Goal: Task Accomplishment & Management: Use online tool/utility

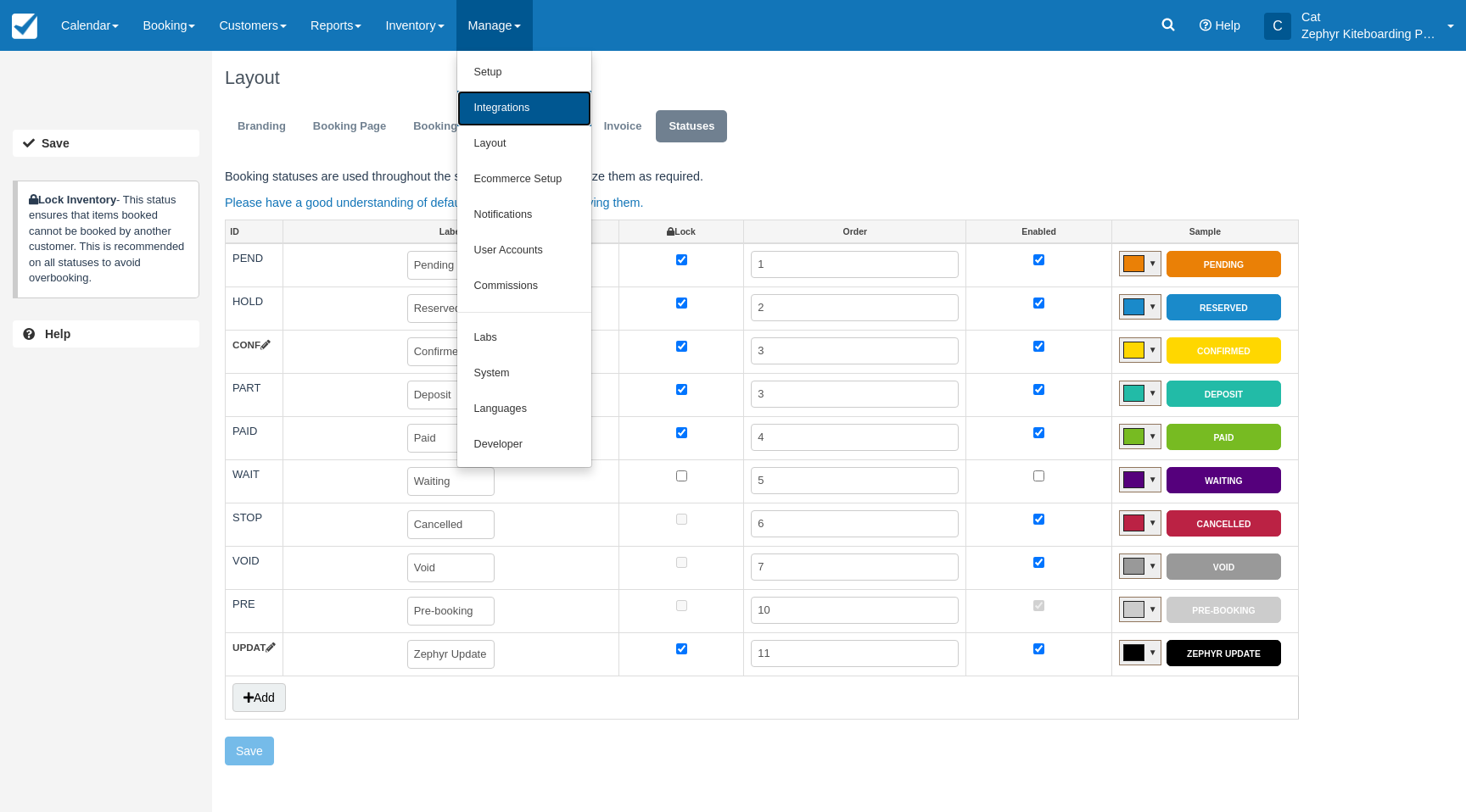
click at [511, 110] on link "Integrations" at bounding box center [523, 108] width 134 height 36
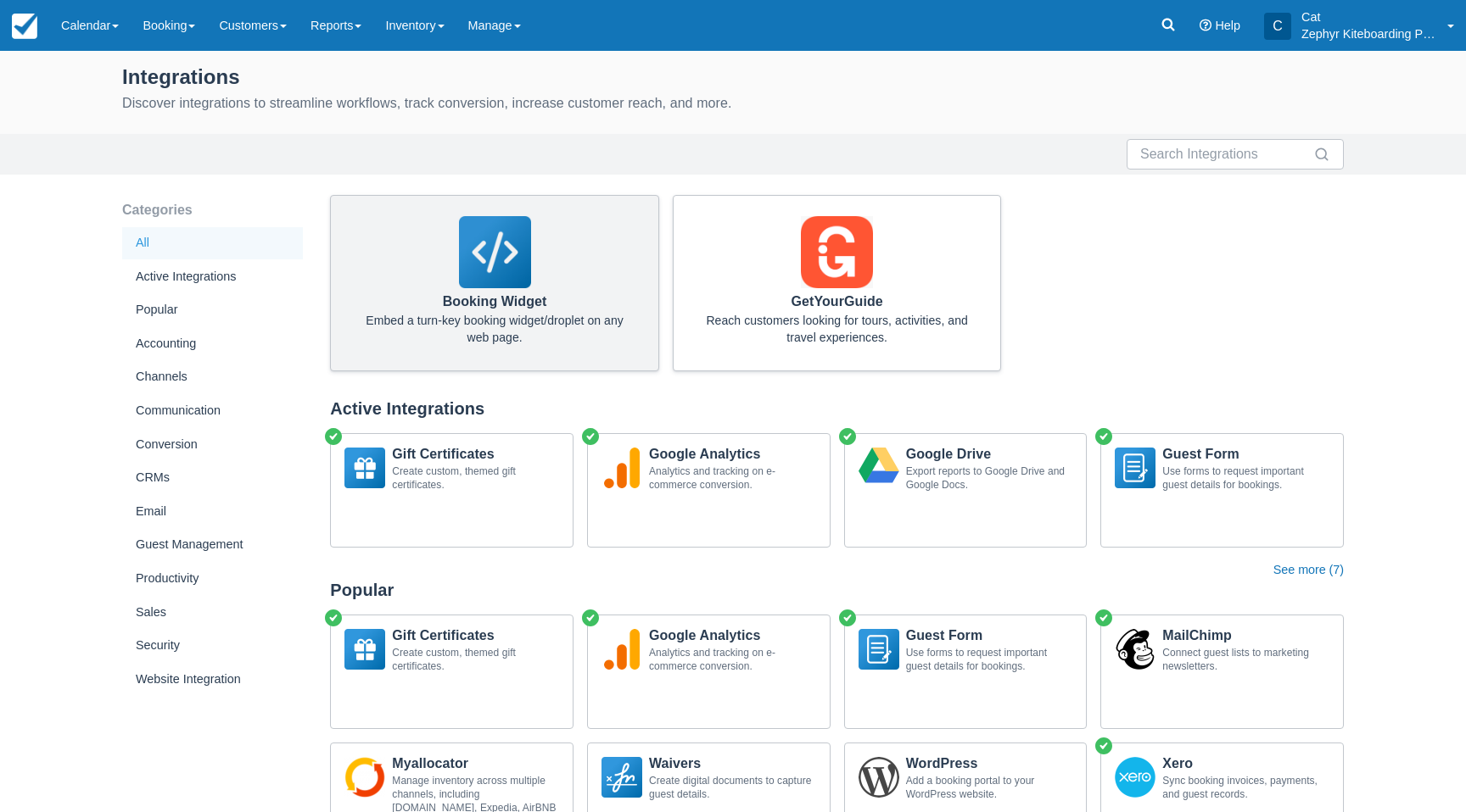
click at [419, 268] on div "Booking Widget Embed a turn-key booking widget/droplet on any web page." at bounding box center [494, 283] width 329 height 177
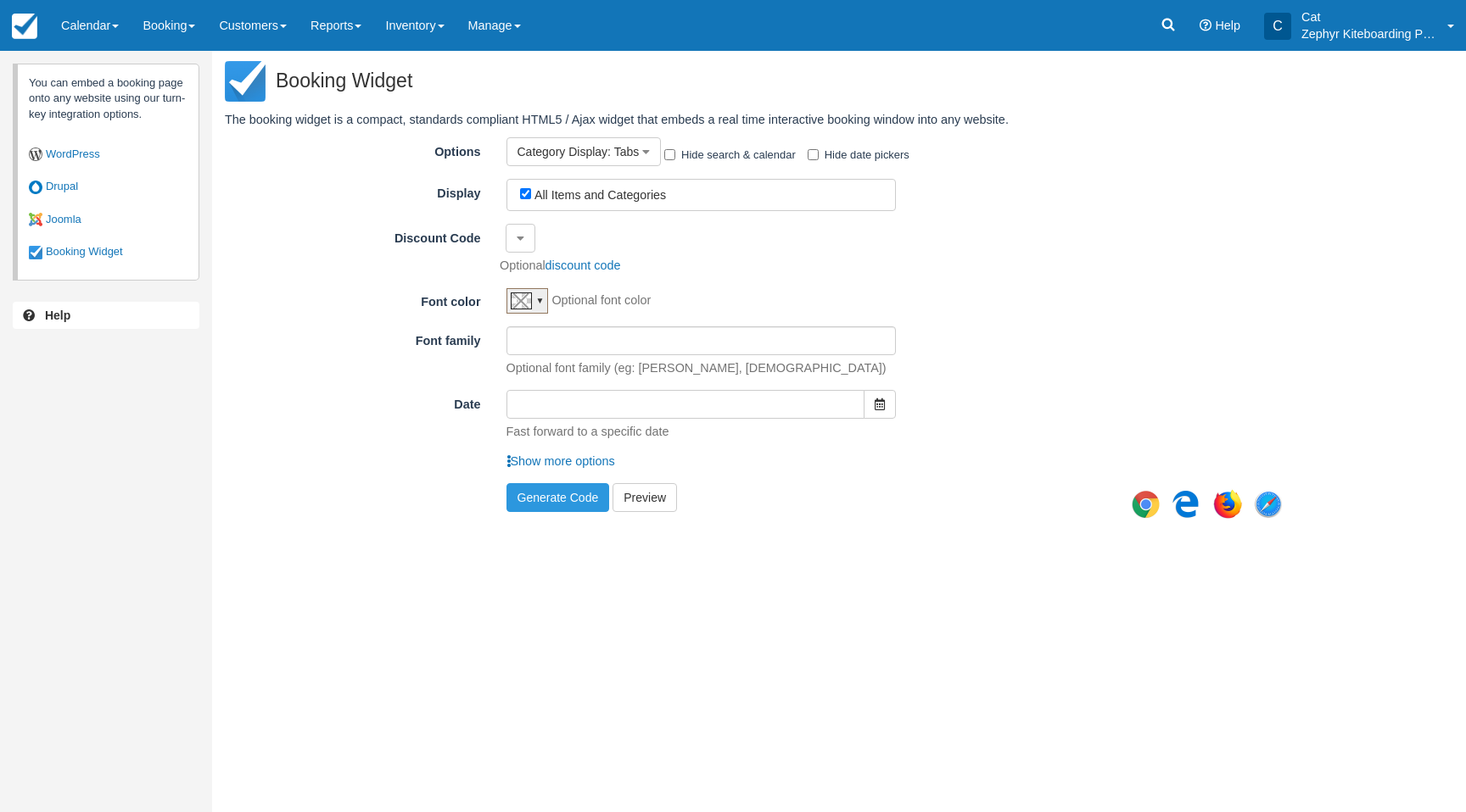
click at [681, 195] on div "All Items and Categories" at bounding box center [706, 194] width 373 height 20
click at [631, 195] on label "All Items and Categories" at bounding box center [600, 195] width 131 height 14
click at [531, 195] on input "All Items and Categories" at bounding box center [524, 193] width 11 height 11
checkbox input "false"
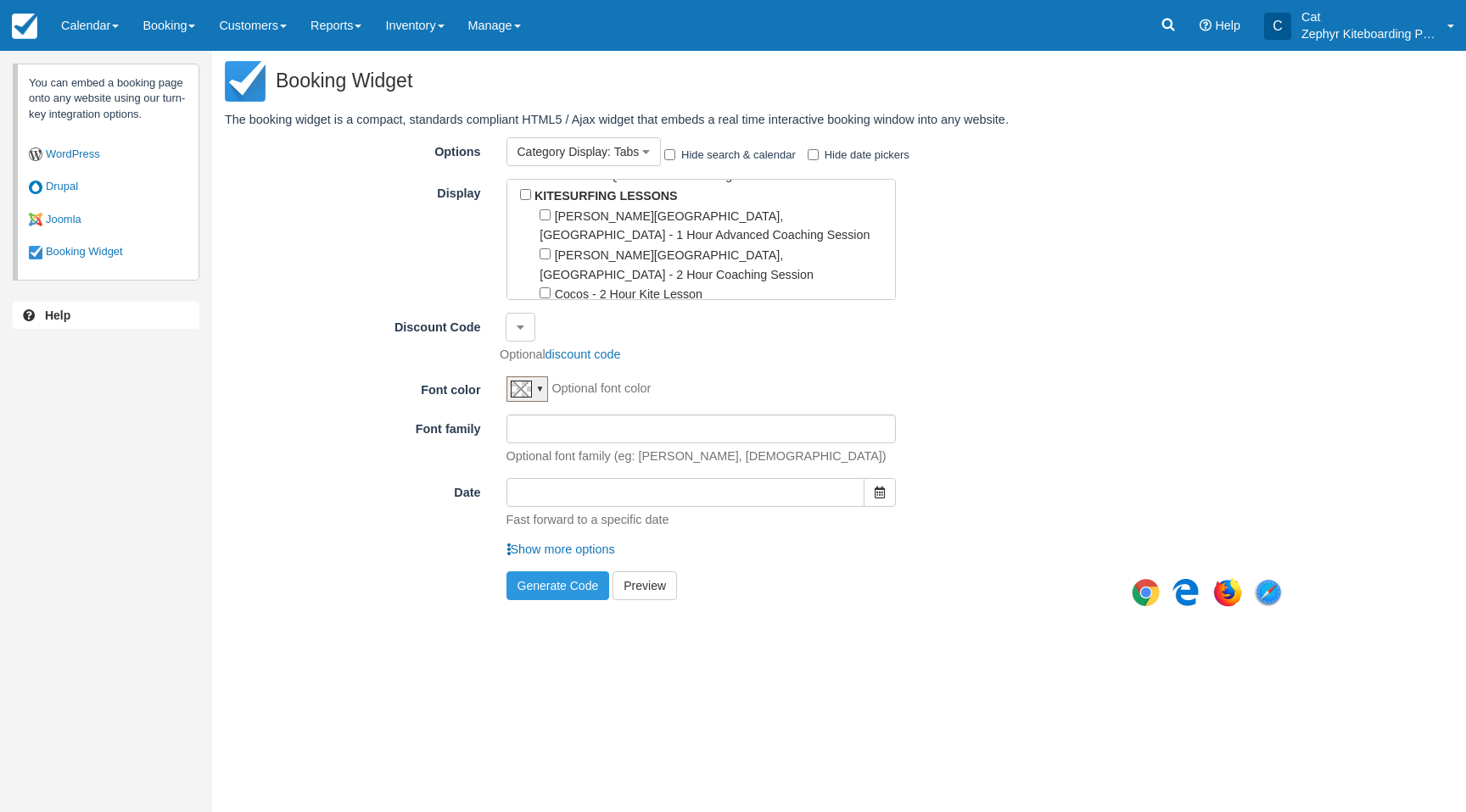
scroll to position [282, 0]
click at [544, 208] on input "[PERSON_NAME][GEOGRAPHIC_DATA], [GEOGRAPHIC_DATA] - 1 Hour Advanced Coaching Se…" at bounding box center [545, 212] width 11 height 11
checkbox input "true"
click at [547, 247] on input "[PERSON_NAME][GEOGRAPHIC_DATA], [GEOGRAPHIC_DATA] - 2 Hour Coaching Session" at bounding box center [545, 252] width 11 height 11
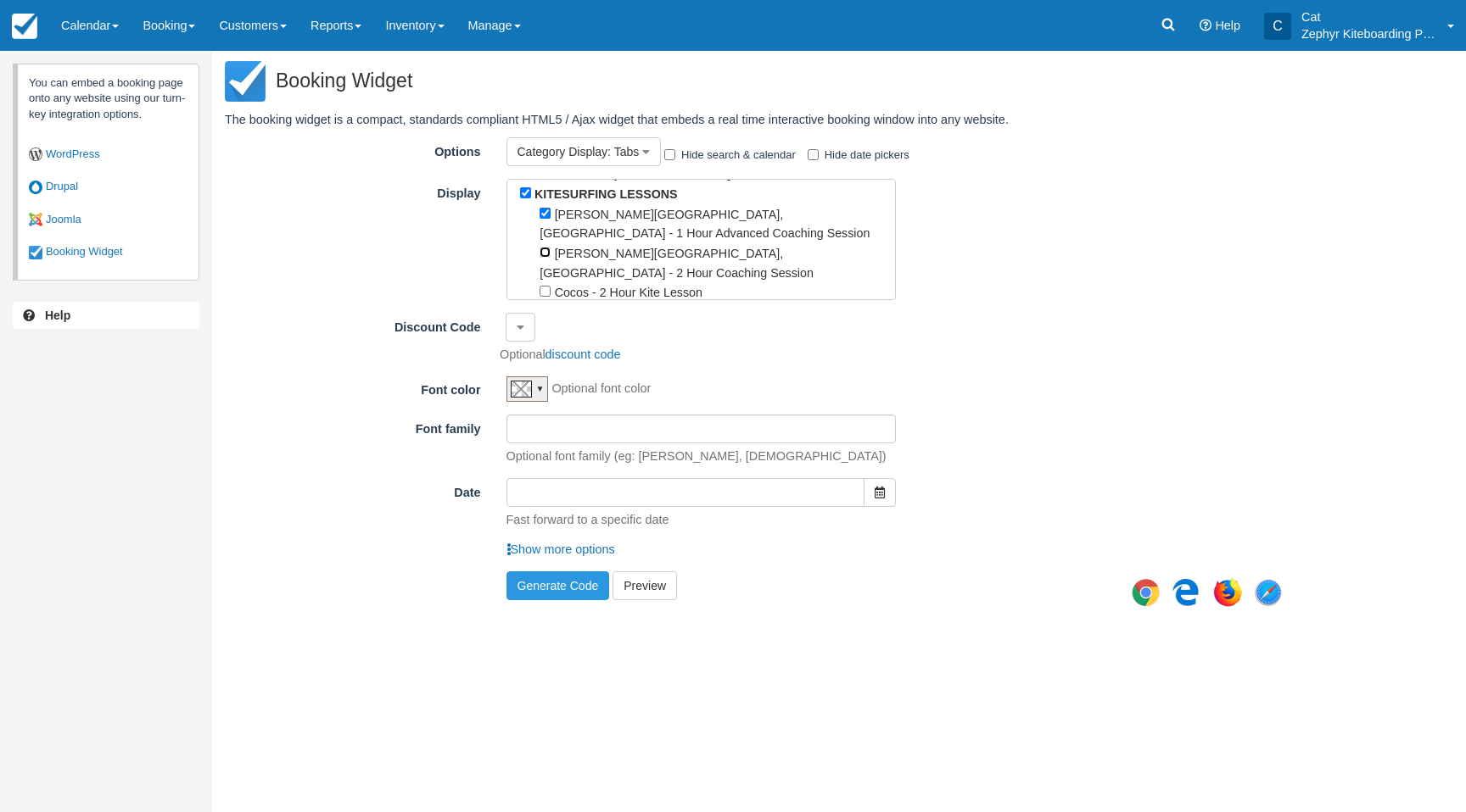
checkbox input "true"
click at [552, 586] on button "Generate Code" at bounding box center [557, 586] width 103 height 29
type textarea "<script type="text/javascript" src="//[DOMAIN_NAME][URL]"></script> <!-- CHECKF…"
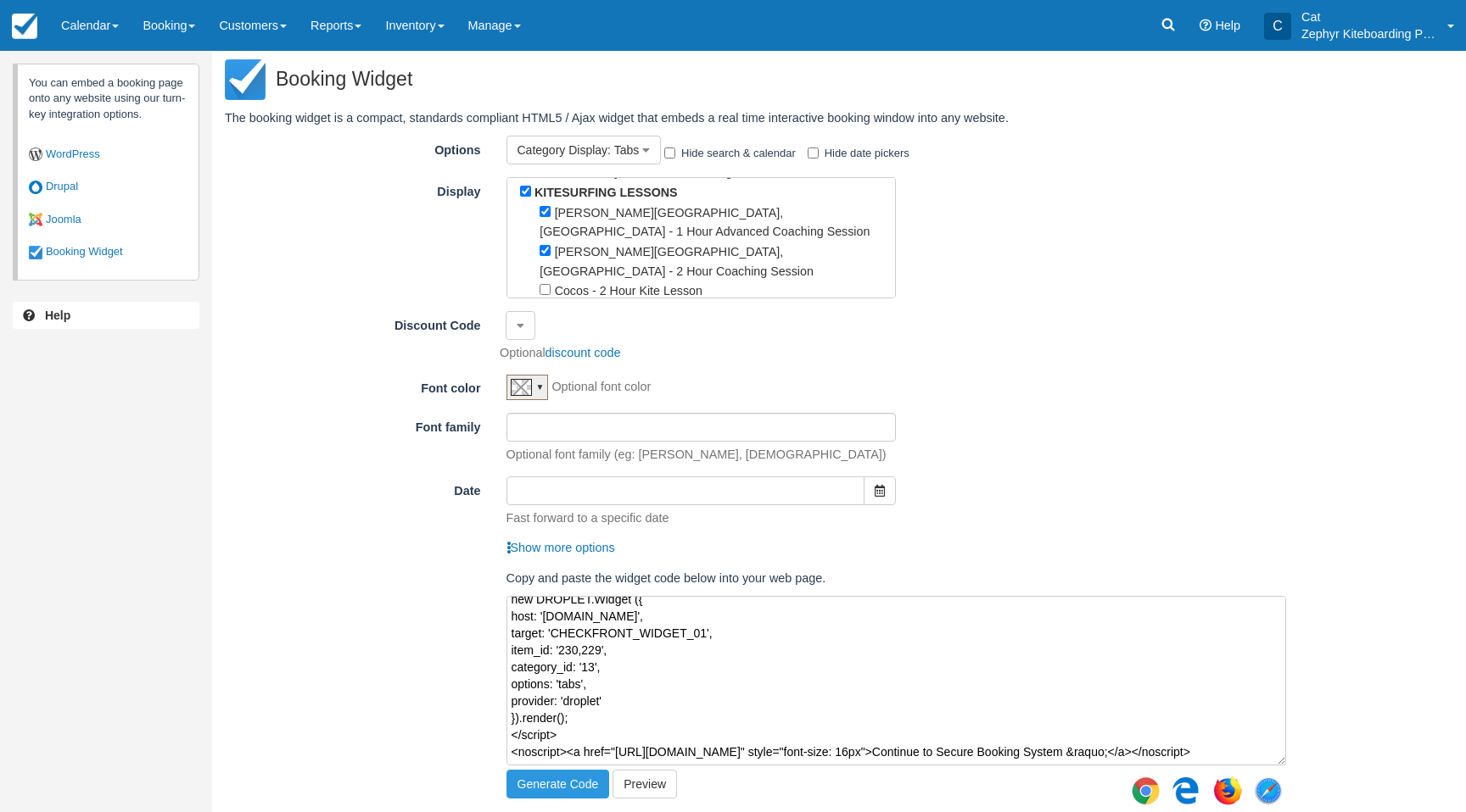
scroll to position [95, 0]
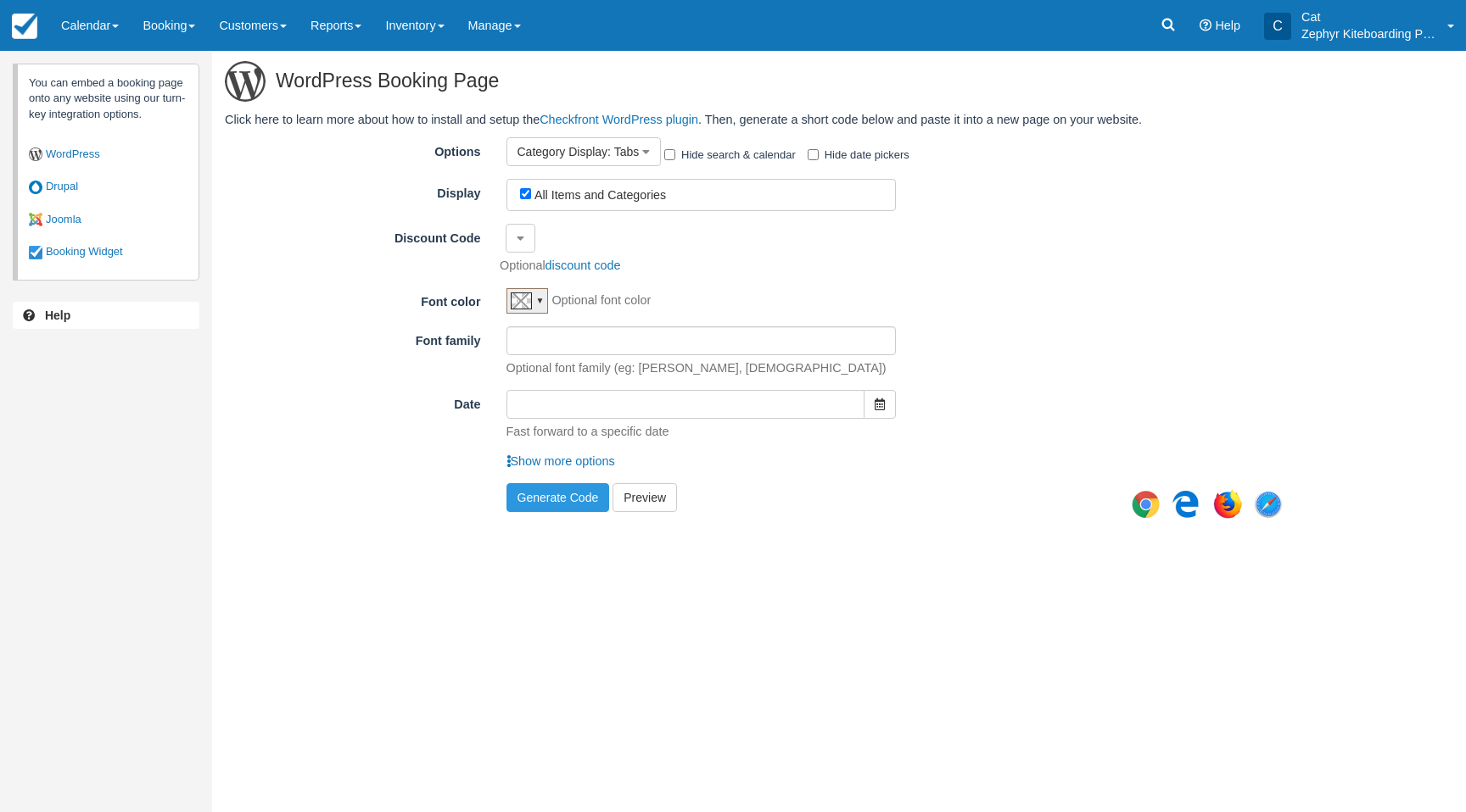
click at [679, 184] on div "All Items and Categories" at bounding box center [706, 194] width 373 height 20
click at [591, 192] on label "All Items and Categories" at bounding box center [600, 195] width 131 height 14
click at [531, 192] on input "All Items and Categories" at bounding box center [524, 193] width 11 height 11
checkbox input "false"
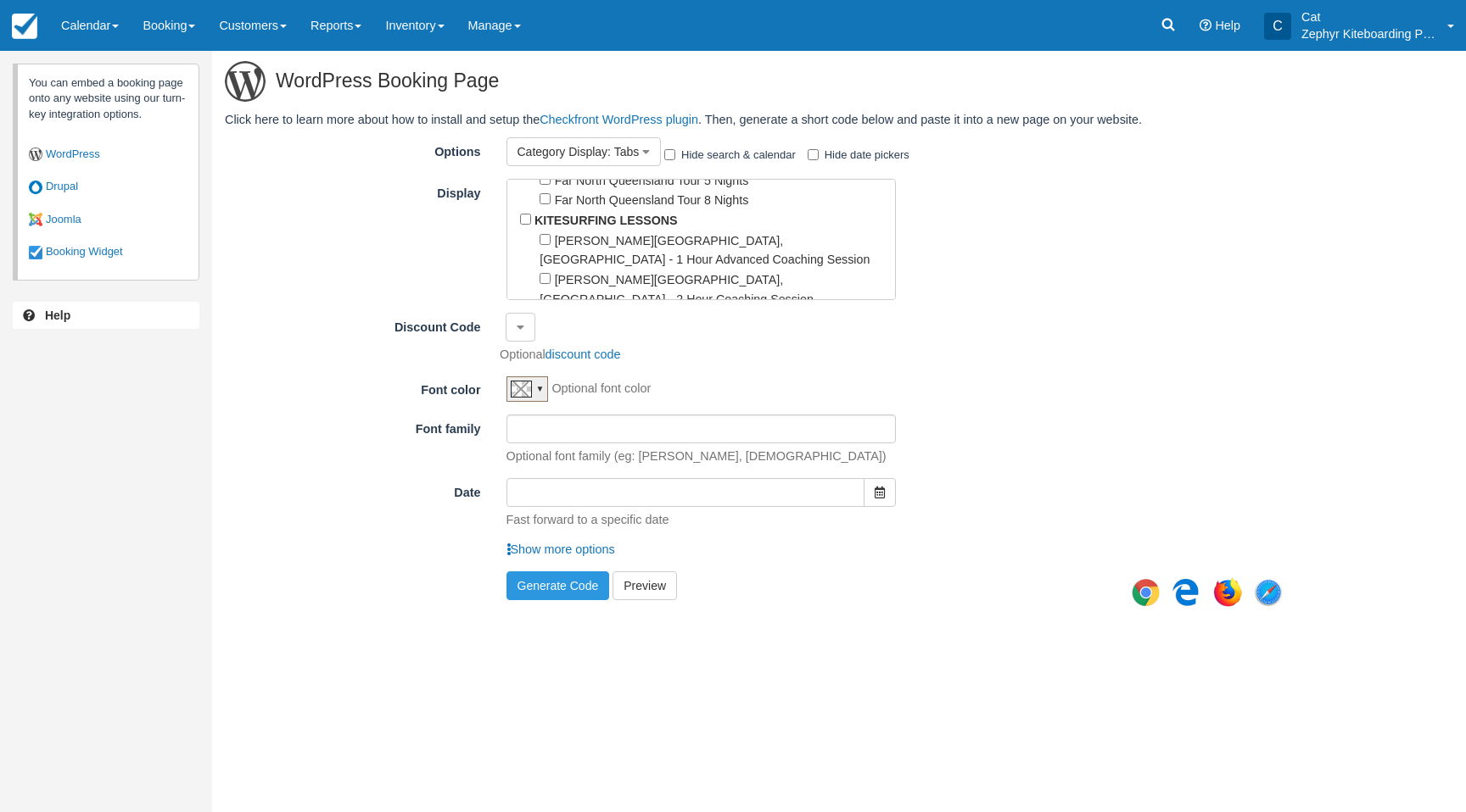
scroll to position [256, 0]
drag, startPoint x: 546, startPoint y: 227, endPoint x: 547, endPoint y: 239, distance: 12.0
click at [547, 234] on input "[PERSON_NAME][GEOGRAPHIC_DATA], [GEOGRAPHIC_DATA] - 1 Hour Advanced Coaching Se…" at bounding box center [545, 238] width 11 height 11
checkbox input "true"
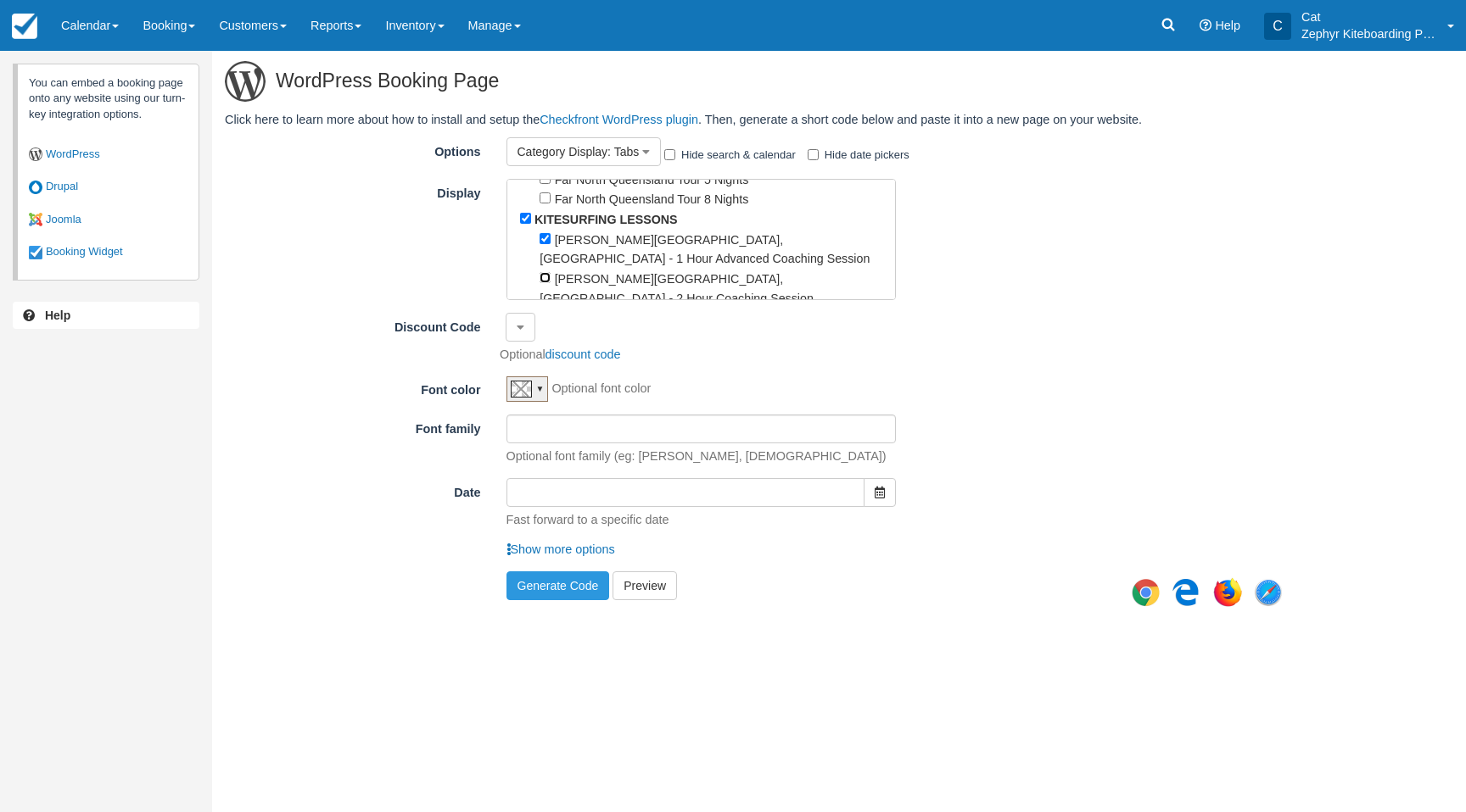
click at [547, 272] on input "[PERSON_NAME][GEOGRAPHIC_DATA], [GEOGRAPHIC_DATA] - 2 Hour Coaching Session" at bounding box center [545, 277] width 11 height 11
checkbox input "true"
click at [827, 498] on input "Date" at bounding box center [686, 492] width 359 height 29
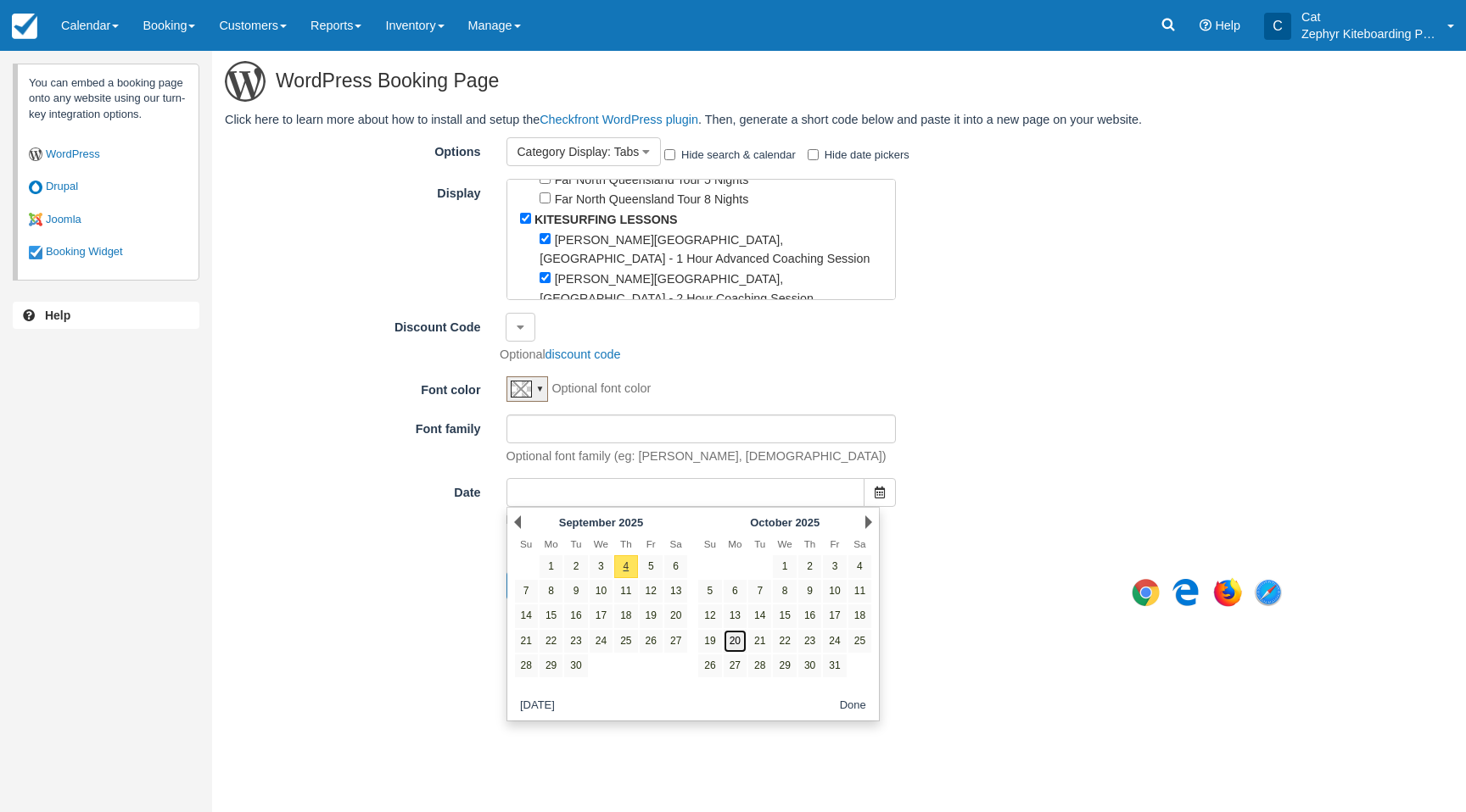
click at [741, 641] on link "20" at bounding box center [735, 642] width 23 height 23
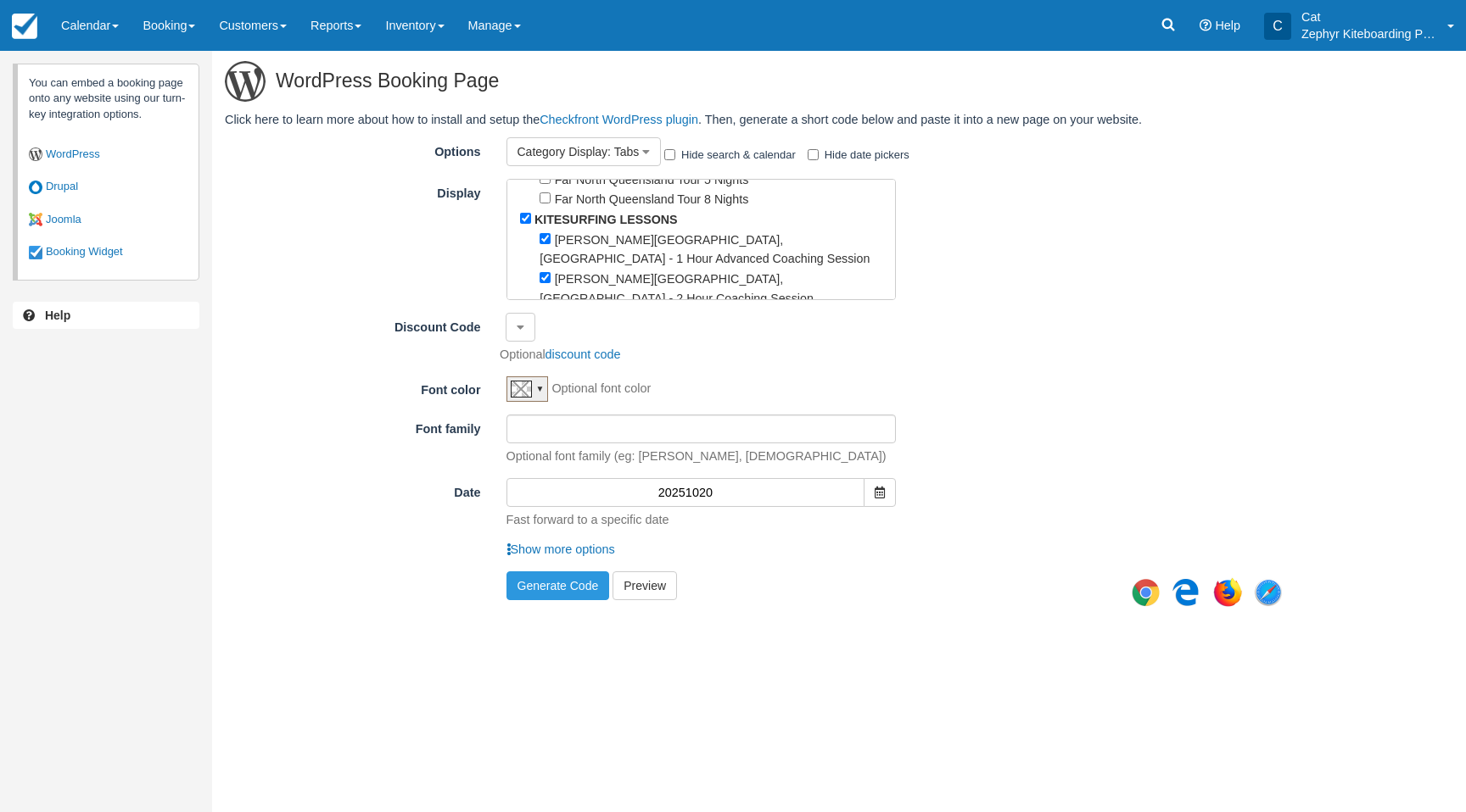
click at [831, 492] on input "20251020" at bounding box center [686, 492] width 359 height 29
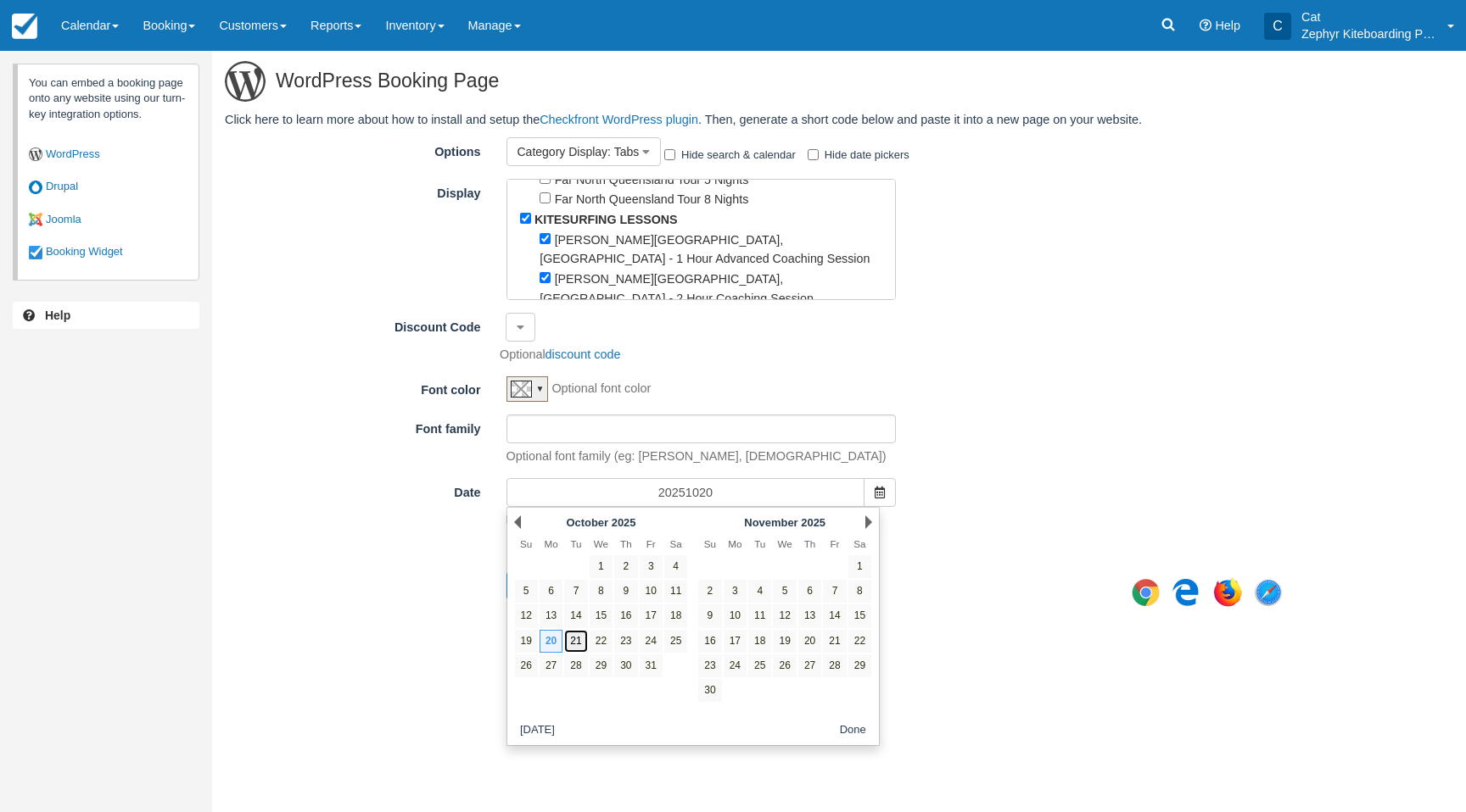
click at [576, 639] on link "21" at bounding box center [576, 642] width 23 height 23
type input "20251021"
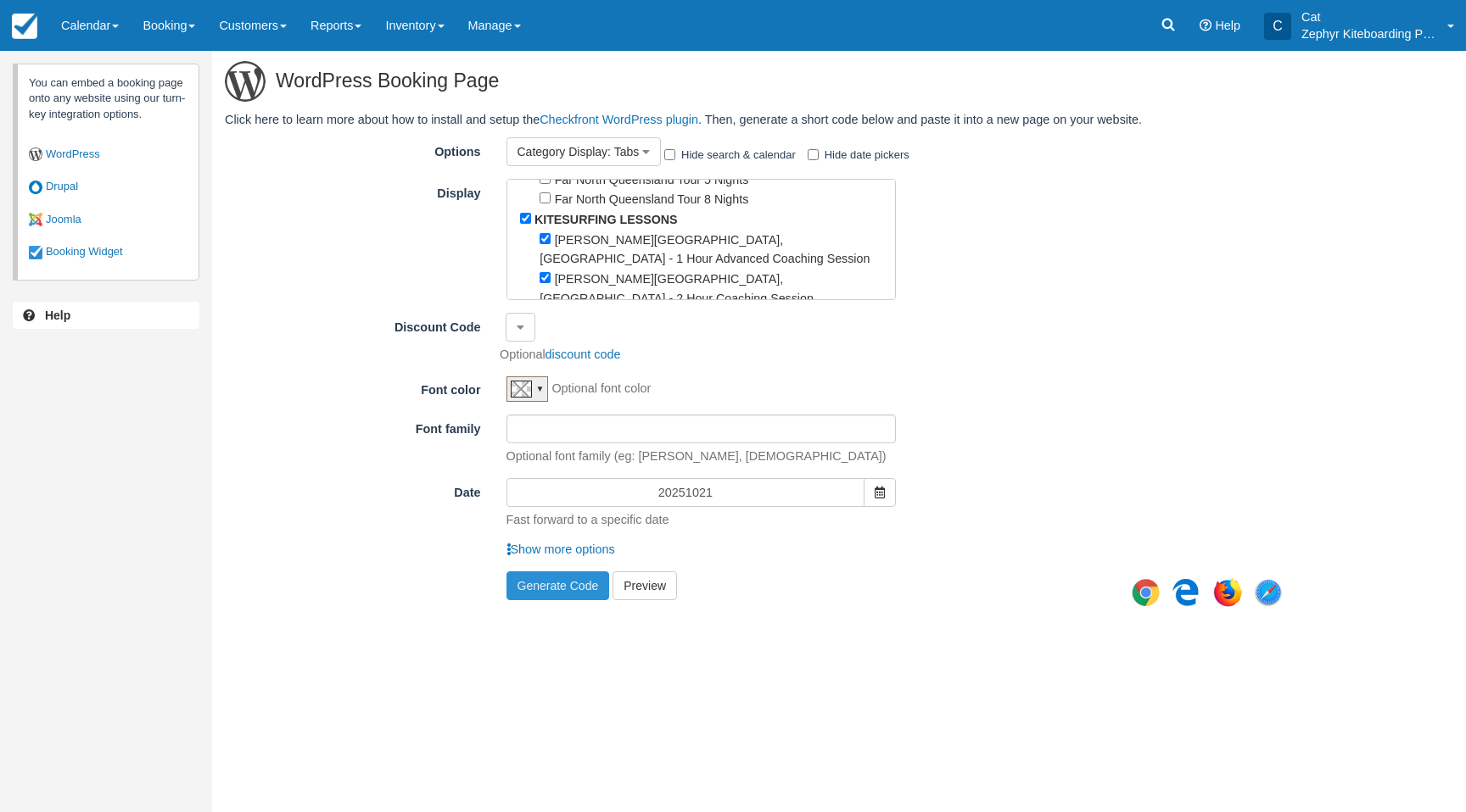
click at [562, 584] on button "Generate Code" at bounding box center [557, 586] width 103 height 29
type textarea "[checkfront item_id="230,229" category_id="13" options=tabs date="20251021"]"
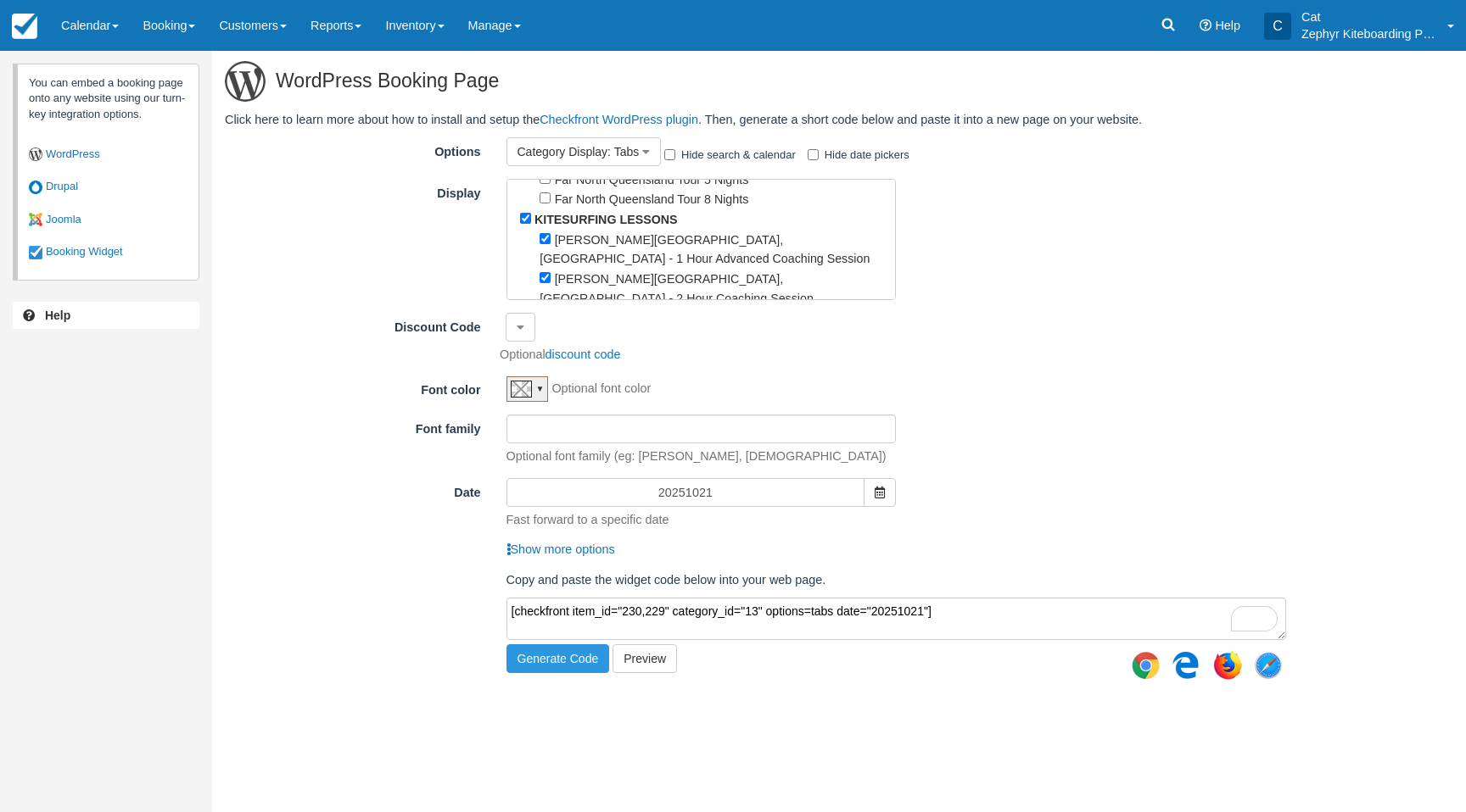
drag, startPoint x: 890, startPoint y: 610, endPoint x: 498, endPoint y: 616, distance: 392.0
click at [498, 616] on div "Copy and paste the widget code below into your web page. [checkfront item_id="2…" at bounding box center [896, 608] width 805 height 73
